Goal: Task Accomplishment & Management: Complete application form

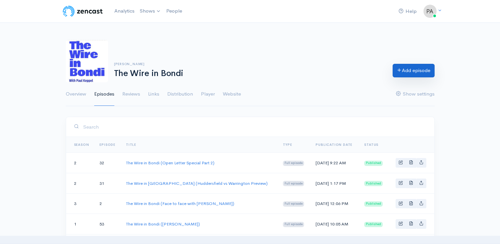
click at [416, 70] on link "Add episode" at bounding box center [414, 71] width 42 height 14
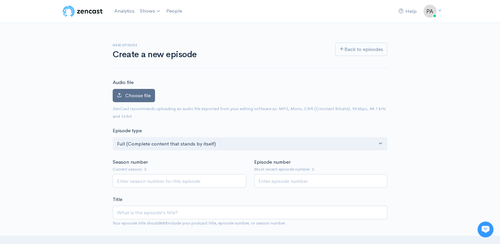
click at [128, 91] on label "Choose file" at bounding box center [134, 96] width 42 height 14
click at [0, 0] on input "Choose file" at bounding box center [0, 0] width 0 height 0
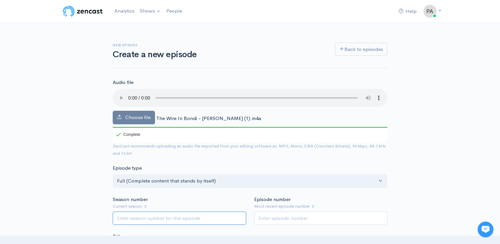
click at [148, 214] on input "Season number" at bounding box center [180, 219] width 134 height 14
type input "2"
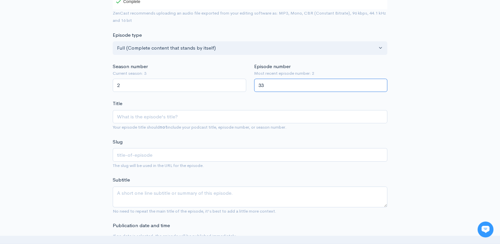
scroll to position [147, 0]
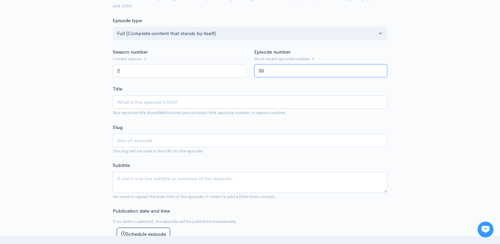
type input "33"
click at [149, 106] on input "Title" at bounding box center [250, 103] width 275 height 14
type input "T"
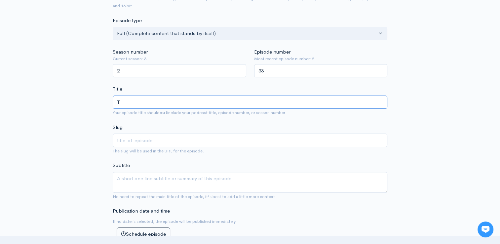
type input "t"
type input "Th"
type input "th"
type input "The"
type input "the"
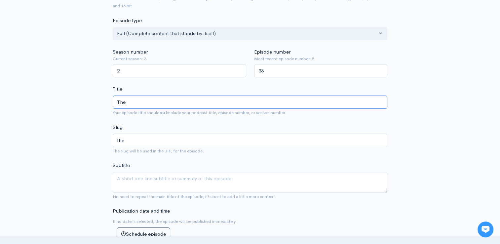
type input "The W"
type input "the-w"
type input "The Wi"
type input "the-wi"
type input "The Wir"
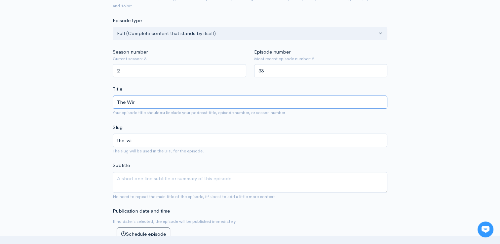
type input "the-wir"
type input "The Wire"
type input "the-wire"
type input "The Wire in"
type input "the-wire-in"
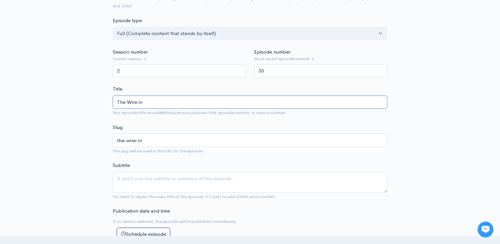
type input "The Wire in B"
type input "the-wire-in-b"
type input "The Wire in Bon"
type input "the-wire-in-bon"
type input "The Wire in Bond"
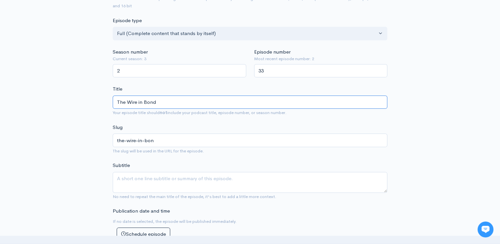
type input "the-wire-in-bond"
type input "The Wire in Bondi"
type input "the-wire-in-bondi"
type input "The Wire in Bondi (W"
type input "the-wire-in-bondi-w"
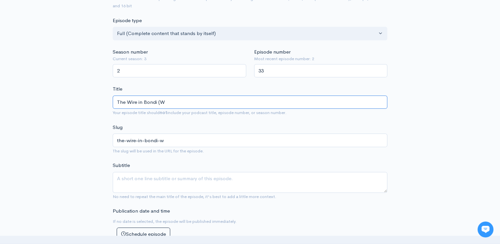
type input "The Wire in Bondi (Wa"
type input "the-wire-in-bondi-wa"
type input "The Wire in Bondi (War"
type input "the-wire-in-bondi-war"
type input "The Wire in Bondi (Warri"
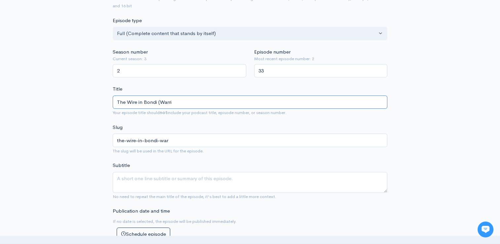
type input "the-wire-in-bondi-warri"
type input "The Wire in Bondi (Warring"
type input "the-wire-in-bondi-warring"
type input "The Wire in Bondi (Warringto"
type input "the-wire-in-bondi-warringto"
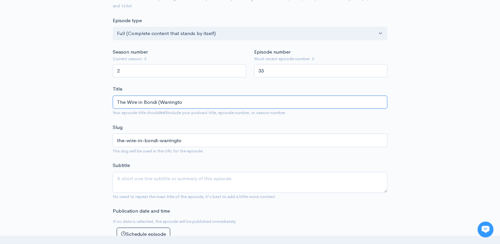
type input "The Wire in Bondi ([GEOGRAPHIC_DATA]"
type input "the-wire-in-bondi-[GEOGRAPHIC_DATA]"
type input "The Wire in Bondi (Warrington v"
type input "the-wire-in-bondi-warrington-v"
type input "The Wire in Bondi (Warrington vs"
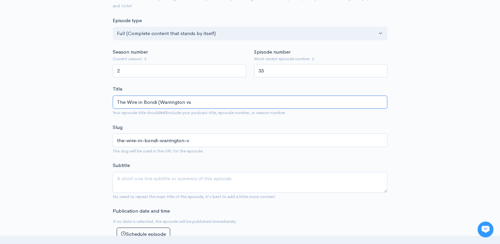
type input "the-wire-in-bondi-warrington-vs"
type input "The Wire in Bondi (Warrington vs Le"
type input "the-wire-in-bondi-warrington-vs-le"
type input "The Wire in Bondi (Warrington vs Lei"
type input "the-wire-in-bondi-warrington-vs-lei"
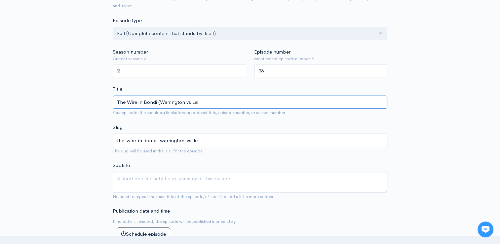
type input "The Wire in Bondi (Warrington vs Leig"
type input "the-wire-in-bondi-warrington-vs-leig"
type input "The Wire in Bondi (Warrington vs [PERSON_NAME]"
type input "the-wire-in-bondi-warrington-vs-[PERSON_NAME]"
type input "The Wire in Bondi (Warrington vs [PERSON_NAME]"
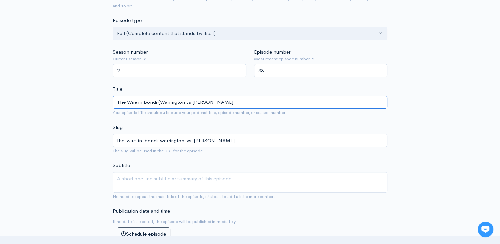
type input "the-wire-in-bondi-warrington-vs-[PERSON_NAME]"
type input "The Wire in Bondi (Warrington vs Leigh RE"
type input "the-wire-in-bondi-warrington-vs-[PERSON_NAME]"
type input "The Wire in Bondi (Warrington vs [PERSON_NAME]"
type input "the-wire-in-bondi-warrington-vs-[PERSON_NAME]-rev"
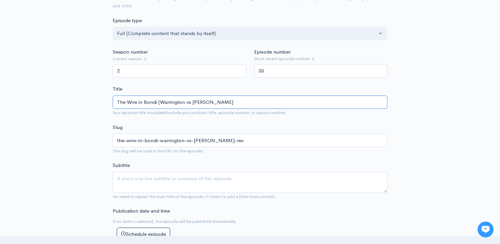
type input "The Wire in Bondi (Warrington vs [PERSON_NAME]"
type input "the-wire-in-bondi-warrington-vs-[PERSON_NAME]"
type input "The Wire in Bondi ([PERSON_NAME] vs [PERSON_NAME]"
type input "the-wire-in-bondi-warrington-vs-[PERSON_NAME]"
type input "The Wire in Bondi (Warrington vs Leigh REview"
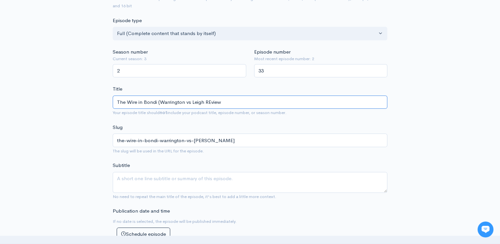
type input "the-wire-in-bondi-warrington-vs-[PERSON_NAME]-review"
type input "The Wire in Bondi ([PERSON_NAME] vs [PERSON_NAME]"
type input "the-wire-in-bondi-warrington-vs-[PERSON_NAME]"
type input "The Wire in Bondi (Warrington vs [PERSON_NAME]"
type input "the-wire-in-bondi-warrington-vs-[PERSON_NAME]"
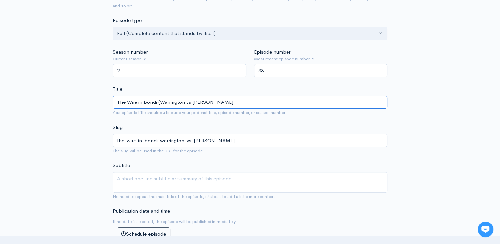
type input "The Wire in Bondi (Warrington vs [PERSON_NAME]"
type input "the-wire-in-bondi-warrington-vs-[PERSON_NAME]-rev"
type input "The Wire in Bondi (Warrington vs Leigh RE"
type input "the-wire-in-bondi-warrington-vs-[PERSON_NAME]"
type input "The Wire in Bondi (Warrington vs [PERSON_NAME]"
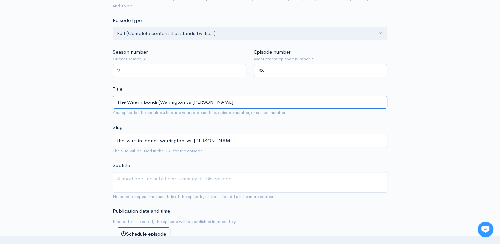
type input "the-wire-in-bondi-warrington-vs-[PERSON_NAME]"
type input "The Wire in Bondi (Warrington vs Leigh Re"
type input "the-wire-in-bondi-warrington-vs-[PERSON_NAME]"
type input "The Wire in Bondi (Warrington vs [PERSON_NAME]"
type input "the-wire-in-bondi-warrington-vs-[PERSON_NAME]-rev"
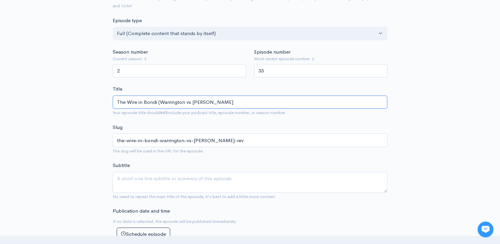
type input "The Wire in Bondi (Warrington vs [PERSON_NAME]"
type input "the-wire-in-bondi-warrington-vs-[PERSON_NAME]"
type input "The Wire in Bondi (Warrington vs Leigh Review"
type input "the-wire-in-bondi-warrington-vs-[PERSON_NAME]-review"
type input "The Wire in Bondi (Warrington vs Leigh Review)"
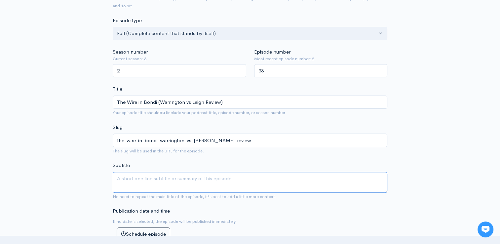
click at [153, 186] on textarea "Subtitle" at bounding box center [250, 182] width 275 height 21
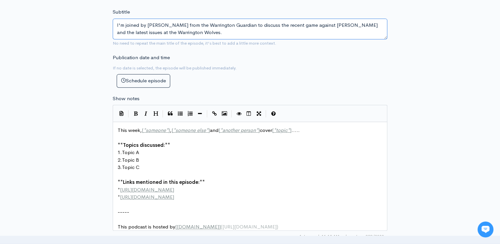
scroll to position [305, 0]
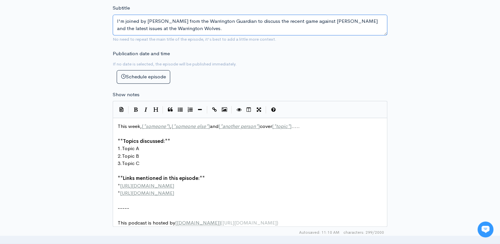
type textarea "I'm joined by [PERSON_NAME] from the Warrington Guardian to discuss the recent …"
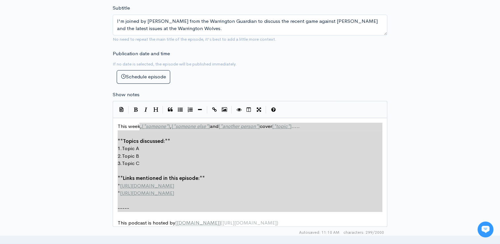
type textarea "[*someone*], [*someone else*] and [*another person*] cover [*topic*]..... **Top…"
drag, startPoint x: 152, startPoint y: 211, endPoint x: 140, endPoint y: 126, distance: 85.4
drag, startPoint x: 178, startPoint y: 29, endPoint x: 100, endPoint y: 14, distance: 79.3
click at [100, 14] on div "New episode Create a new episode Back to episodes Audio file Choose file The Wi…" at bounding box center [250, 83] width 377 height 730
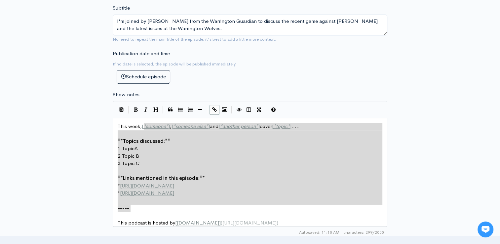
type textarea "[*someone*], [*someone else*] and [*another person*] cover [*topic*]..... **Top…"
drag, startPoint x: 147, startPoint y: 208, endPoint x: 142, endPoint y: 126, distance: 82.4
paste textarea
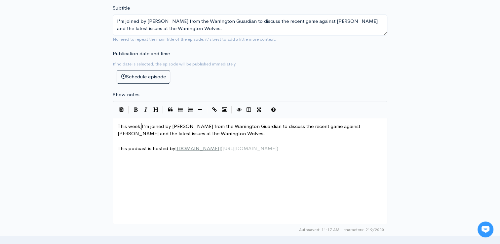
click at [140, 123] on span "This week,I'm joined by [PERSON_NAME] from the Warrington Guardian to discuss t…" at bounding box center [240, 130] width 244 height 14
click at [212, 135] on pre "This week, I'm joined by [PERSON_NAME] from the Warrington Guardian to discuss …" at bounding box center [252, 130] width 272 height 15
type textarea "We dicuss"
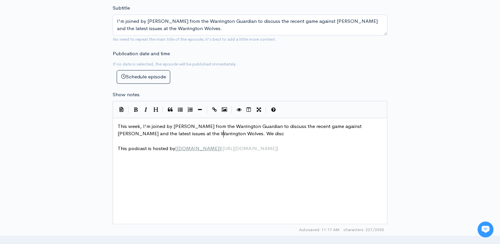
type textarea "sci"
type textarea "uss [PERSON_NAME]"
type textarea "[PERSON_NAME]"
type textarea ";s"
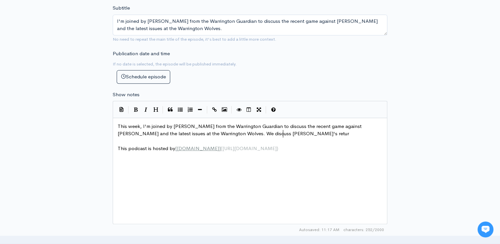
type textarea "'s reture"
type textarea "u"
type textarea "irr"
type textarea "eter"
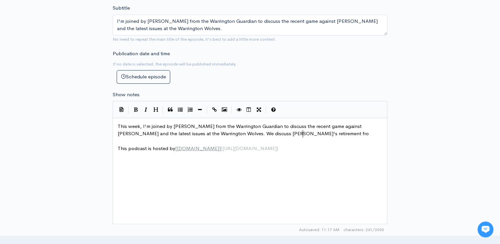
type textarea "ment fro"
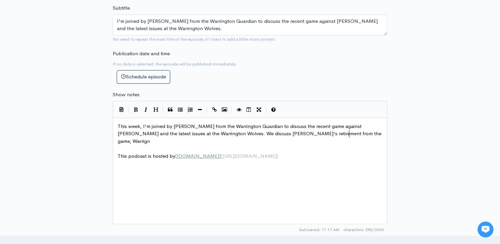
type textarea "m the game, Warrignt"
type textarea "[PERSON_NAME]'s embass"
type textarea "rr"
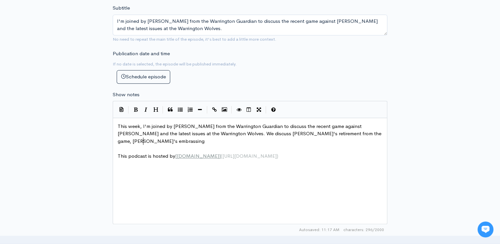
type textarea "assing"
drag, startPoint x: 144, startPoint y: 140, endPoint x: 101, endPoint y: 137, distance: 43.4
type textarea "surprise defeat to [PERSON_NAME] and just how close was [PERSON_NAME]"
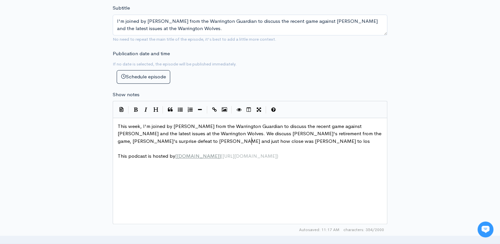
type textarea "am [PERSON_NAME] to loss"
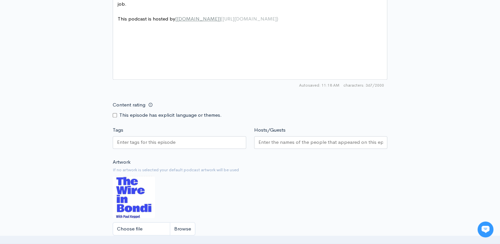
scroll to position [450, 0]
type textarea "ing his job."
click at [205, 139] on div at bounding box center [180, 141] width 134 height 13
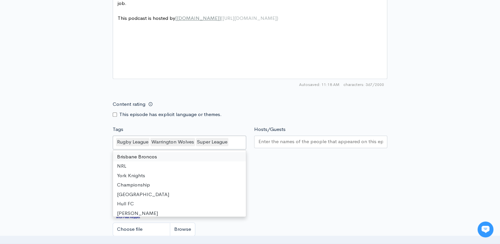
click at [278, 138] on input "Hosts/Guests" at bounding box center [320, 142] width 125 height 8
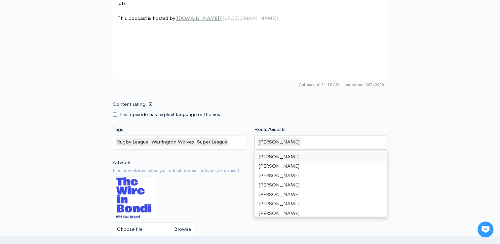
type input "M"
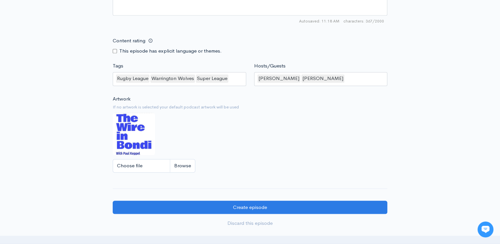
scroll to position [517, 0]
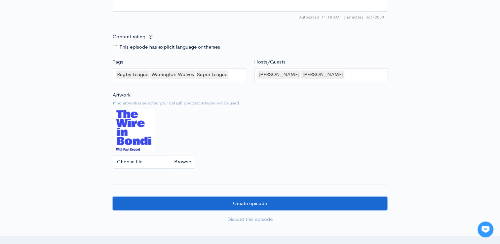
click at [329, 204] on input "Create episode" at bounding box center [250, 204] width 275 height 14
